Goal: Use online tool/utility

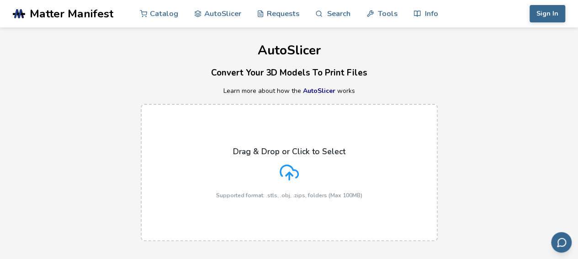
click at [368, 103] on div "Drag & Drop or Click to Select Supported format: .stls, .obj, .zips, folders (M…" at bounding box center [289, 172] width 578 height 155
click at [322, 151] on p "Drag & Drop or Click to Select" at bounding box center [289, 151] width 112 height 9
click at [0, 0] on input "Drag & Drop or Click to Select Supported format: .stls, .obj, .zips, folders (M…" at bounding box center [0, 0] width 0 height 0
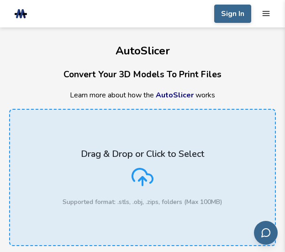
click at [176, 144] on label "Drag & Drop or Click to Select Supported format: .stls, .obj, .zips, folders (M…" at bounding box center [142, 177] width 267 height 137
click at [0, 0] on input "Drag & Drop or Click to Select Supported format: .stls, .obj, .zips, folders (M…" at bounding box center [0, 0] width 0 height 0
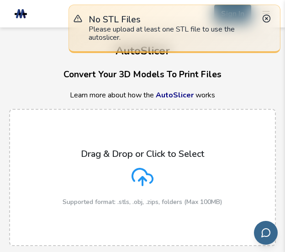
click at [153, 179] on div "Drag & Drop or Click to Select Supported format: .stls, .obj, .zips, folders (M…" at bounding box center [143, 177] width 160 height 57
click at [0, 0] on input "Drag & Drop or Click to Select Supported format: .stls, .obj, .zips, folders (M…" at bounding box center [0, 0] width 0 height 0
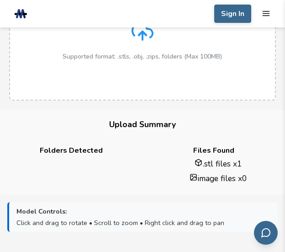
scroll to position [91, 0]
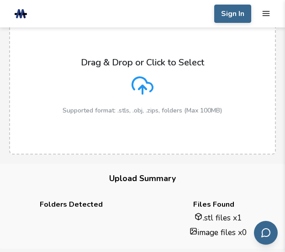
click at [164, 86] on div "Drag & Drop or Click to Select Supported format: .stls, .obj, .zips, folders (M…" at bounding box center [143, 85] width 160 height 57
click at [0, 0] on input "Drag & Drop or Click to Select Supported format: .stls, .obj, .zips, folders (M…" at bounding box center [0, 0] width 0 height 0
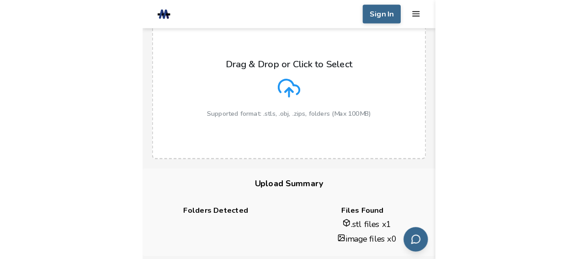
scroll to position [0, 0]
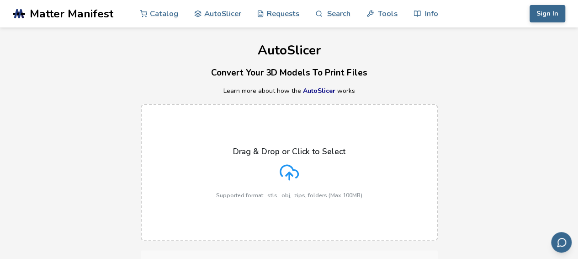
click at [260, 50] on h1 "AutoSlicer" at bounding box center [289, 50] width 578 height 14
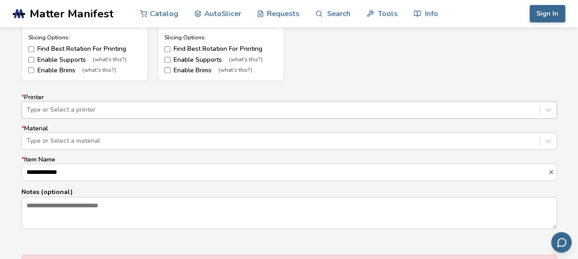
scroll to position [549, 0]
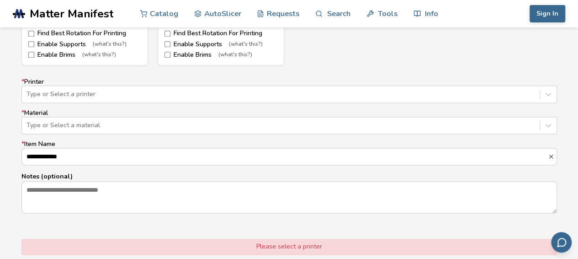
click at [207, 104] on div "**********" at bounding box center [289, 145] width 536 height 135
click at [198, 96] on div at bounding box center [281, 94] width 509 height 9
click at [312, 69] on form "**********" at bounding box center [289, 36] width 549 height 512
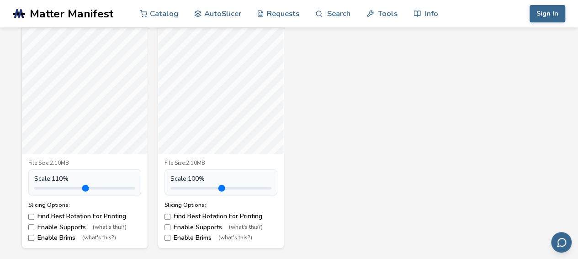
type input "*"
click at [55, 188] on input "range" at bounding box center [84, 188] width 101 height 3
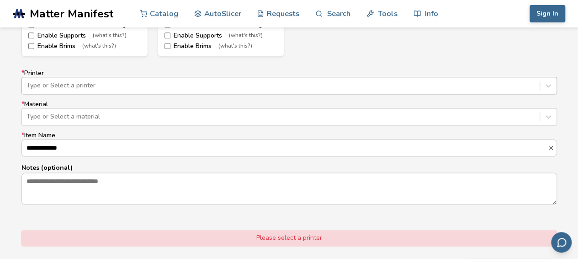
scroll to position [549, 0]
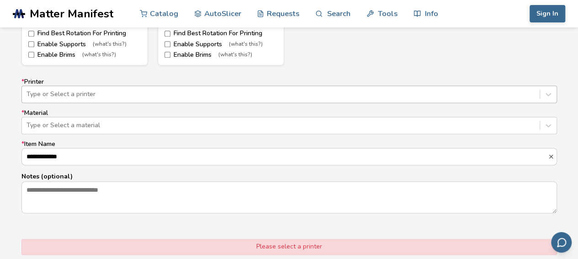
click at [99, 98] on div "Type or Select a printer" at bounding box center [281, 94] width 518 height 13
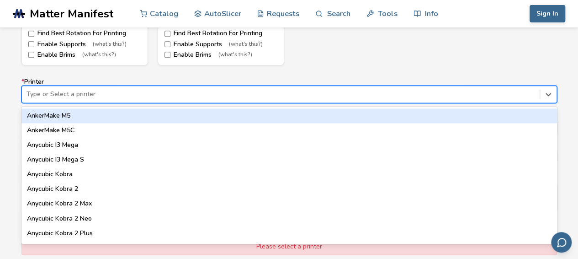
click at [82, 117] on div "AnkerMake M5" at bounding box center [289, 115] width 536 height 15
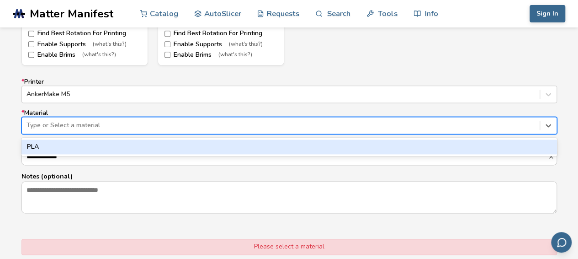
click at [80, 125] on div at bounding box center [281, 125] width 509 height 9
click at [72, 143] on div "PLA" at bounding box center [289, 146] width 536 height 15
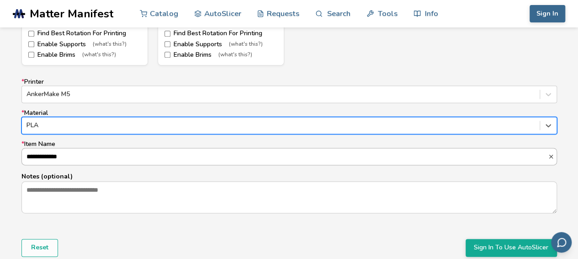
click at [69, 154] on input "**********" at bounding box center [285, 156] width 526 height 16
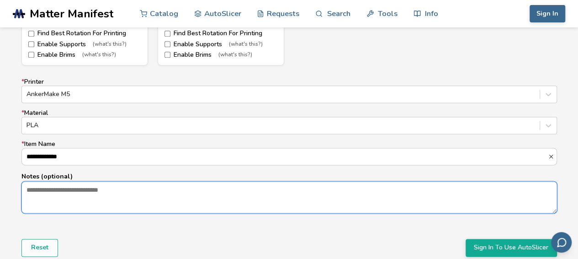
click at [62, 198] on textarea "Notes (optional)" at bounding box center [289, 197] width 535 height 31
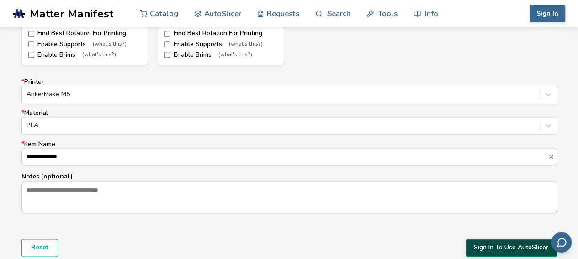
click at [470, 241] on button "Sign In To Use AutoSlicer" at bounding box center [511, 247] width 91 height 17
